Goal: Transaction & Acquisition: Book appointment/travel/reservation

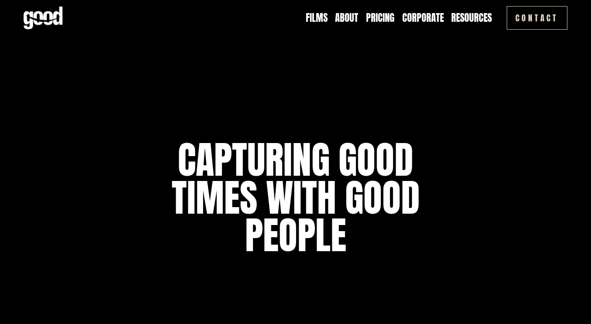
click at [384, 21] on link "Pricing" at bounding box center [380, 18] width 28 height 14
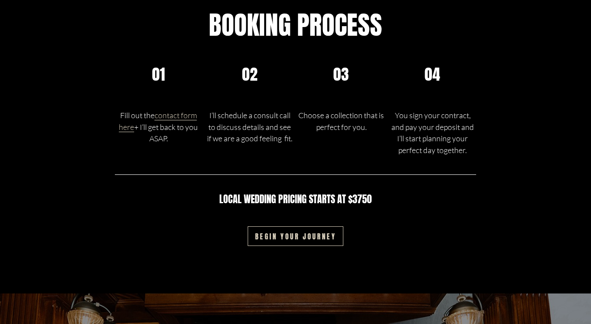
scroll to position [1339, 0]
click at [272, 247] on link "Begin your journey" at bounding box center [296, 237] width 96 height 20
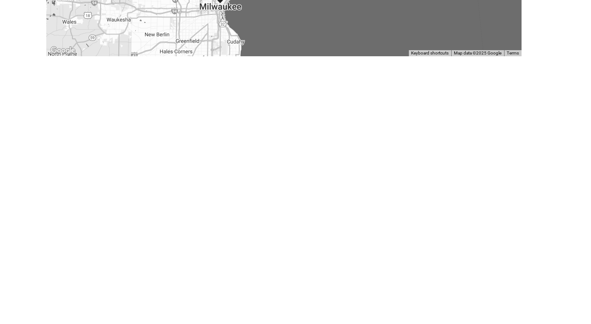
scroll to position [321, 0]
click at [6, 252] on div "Let's Make Magic Together We specialize in creating unique wedding films that r…" at bounding box center [295, 208] width 591 height 989
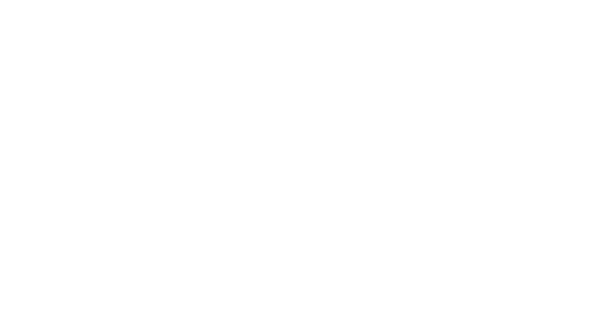
scroll to position [474, 0]
click at [29, 210] on div "Let's Make Magic Together We specialize in creating unique wedding films that r…" at bounding box center [295, 55] width 591 height 989
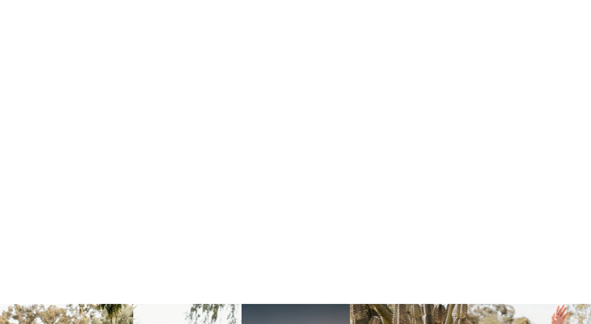
scroll to position [730, 0]
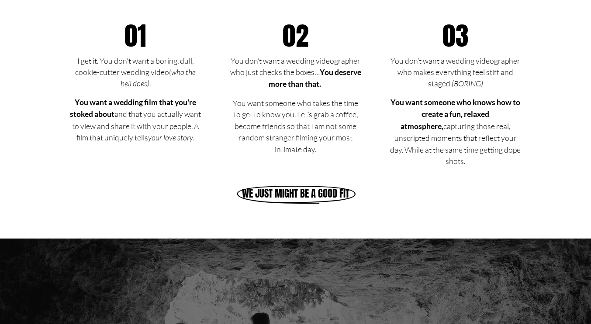
scroll to position [897, 0]
